Goal: Task Accomplishment & Management: Manage account settings

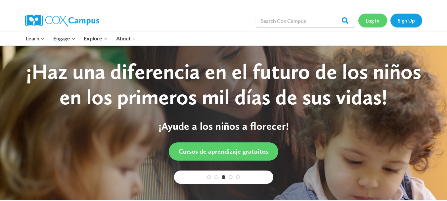
click at [373, 23] on link "Log In" at bounding box center [373, 21] width 29 height 14
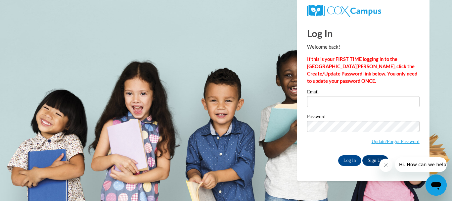
click at [383, 166] on icon "Close message from company" at bounding box center [385, 165] width 5 height 5
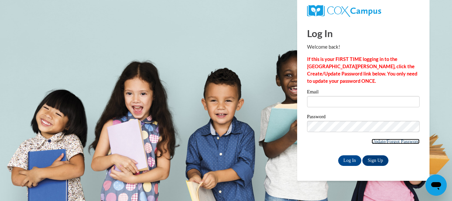
click at [373, 139] on link "Update/Forgot Password" at bounding box center [396, 141] width 48 height 5
click at [374, 140] on link "Update/Forgot Password" at bounding box center [396, 141] width 48 height 5
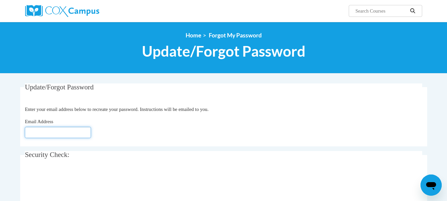
drag, startPoint x: 40, startPoint y: 130, endPoint x: 45, endPoint y: 137, distance: 8.3
click at [39, 130] on input "Email Address" at bounding box center [58, 132] width 66 height 11
type input "[EMAIL_ADDRESS][DOMAIN_NAME]"
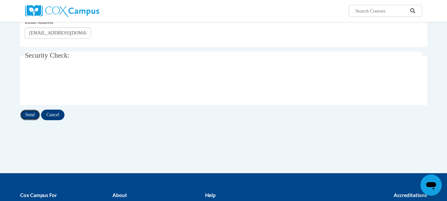
click at [25, 114] on input "Send" at bounding box center [30, 115] width 20 height 11
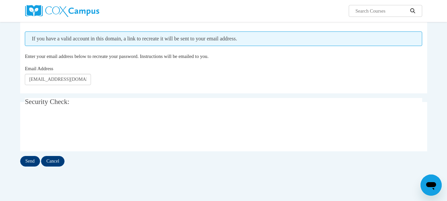
scroll to position [132, 0]
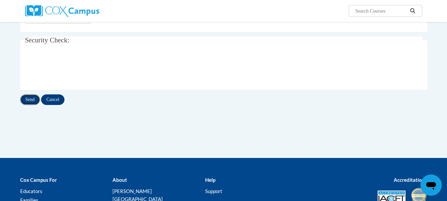
click at [31, 102] on input "Send" at bounding box center [30, 99] width 20 height 11
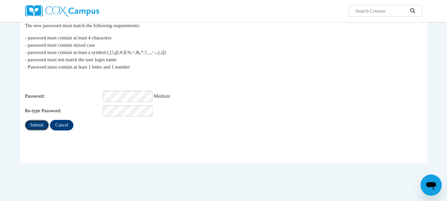
click at [44, 120] on input "Submit" at bounding box center [37, 125] width 24 height 11
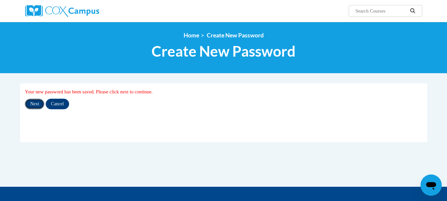
click at [36, 104] on input "Next" at bounding box center [35, 104] width 20 height 11
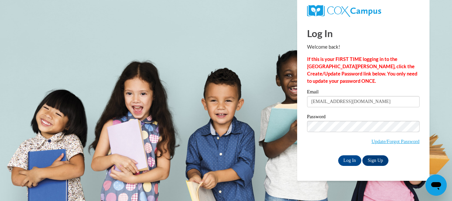
type input "krunyon@mpsdconnect.org"
click at [352, 159] on input "Log In" at bounding box center [349, 160] width 23 height 11
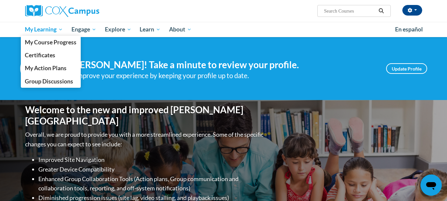
click at [60, 29] on span "My Learning" at bounding box center [44, 29] width 38 height 8
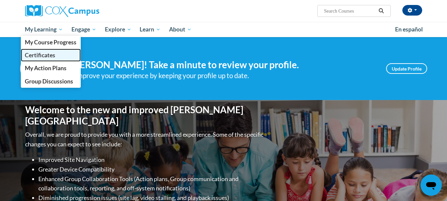
click at [55, 58] on span "Certificates" at bounding box center [40, 55] width 30 height 7
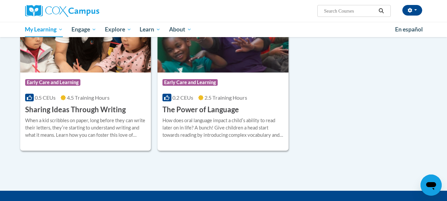
scroll to position [298, 0]
